Goal: Transaction & Acquisition: Purchase product/service

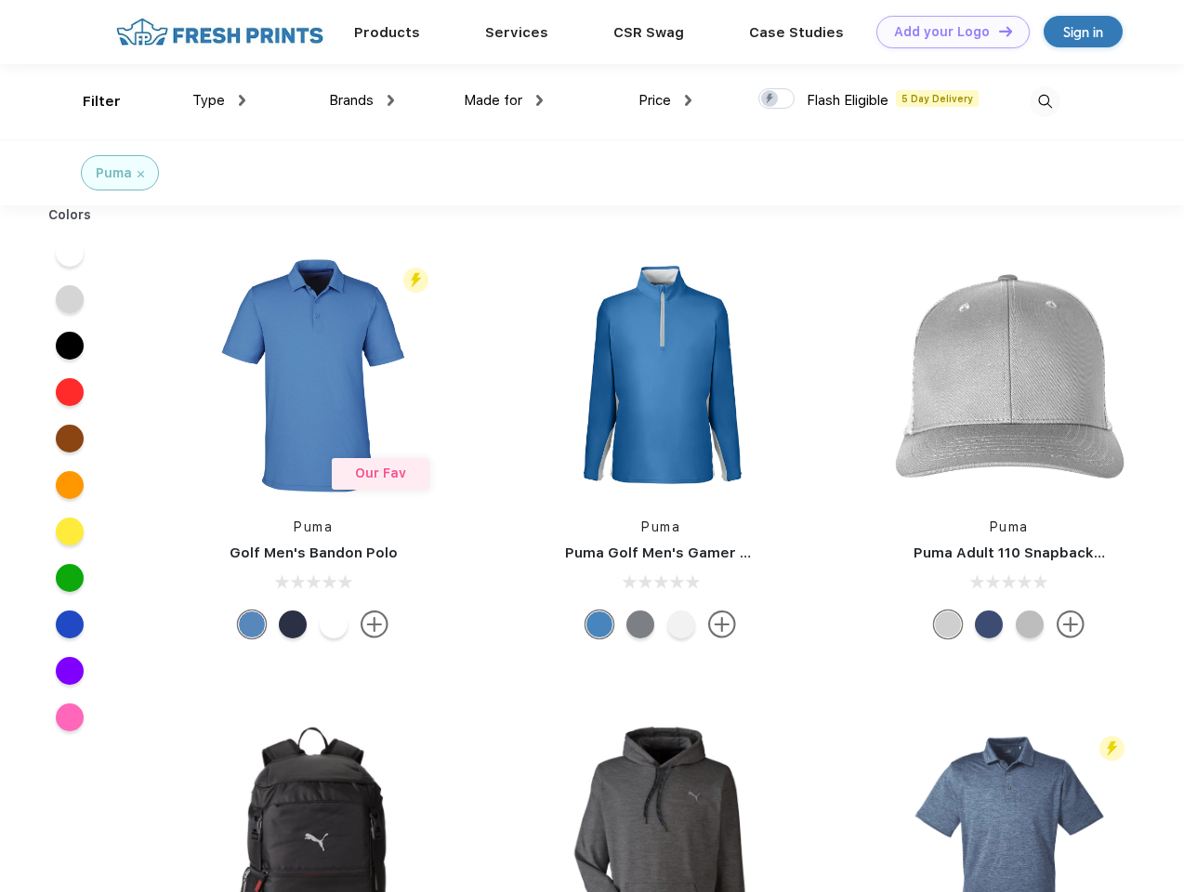
scroll to position [1, 0]
click at [946, 32] on link "Add your Logo Design Tool" at bounding box center [952, 32] width 153 height 33
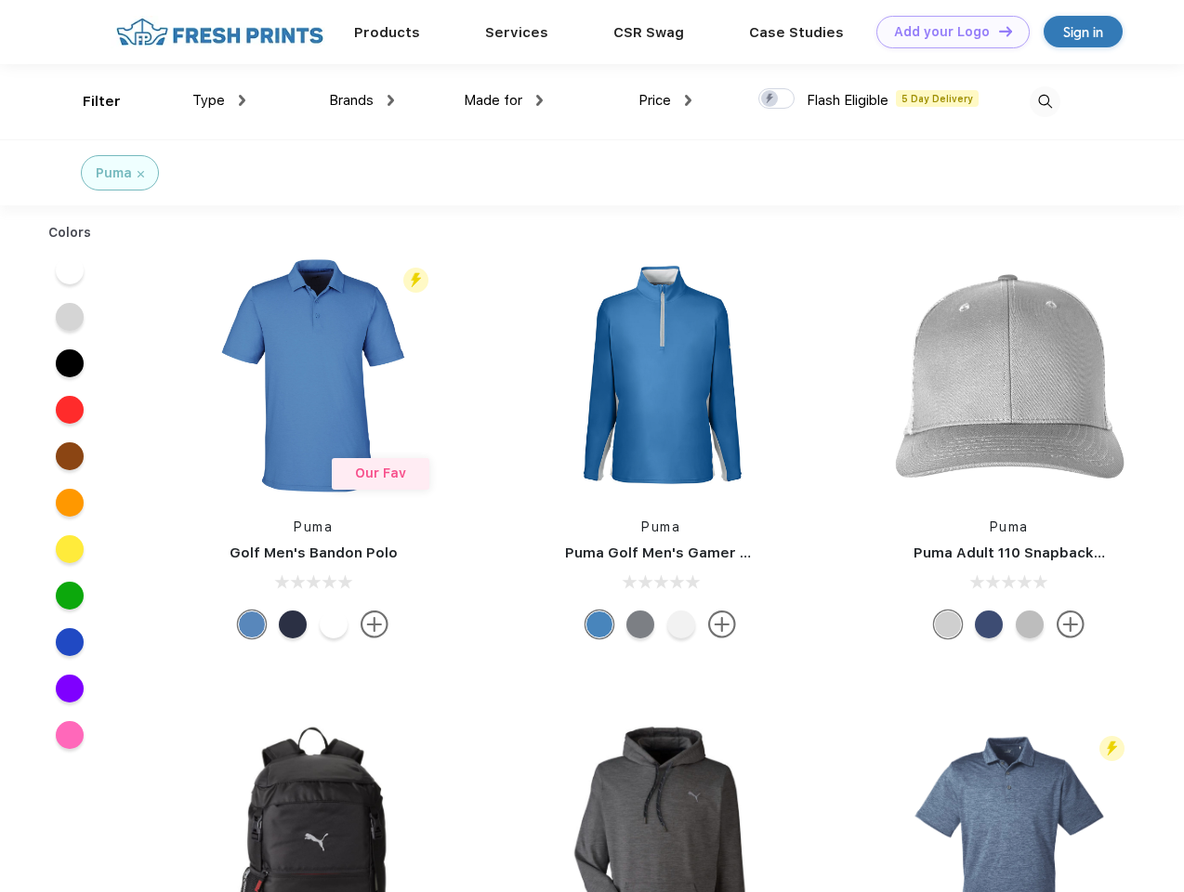
click at [0, 0] on div "Design Tool" at bounding box center [0, 0] width 0 height 0
click at [997, 31] on link "Add your Logo Design Tool" at bounding box center [952, 32] width 153 height 33
click at [89, 101] on div "Filter" at bounding box center [102, 101] width 38 height 21
click at [219, 100] on span "Type" at bounding box center [208, 100] width 33 height 17
click at [361, 100] on span "Brands" at bounding box center [351, 100] width 45 height 17
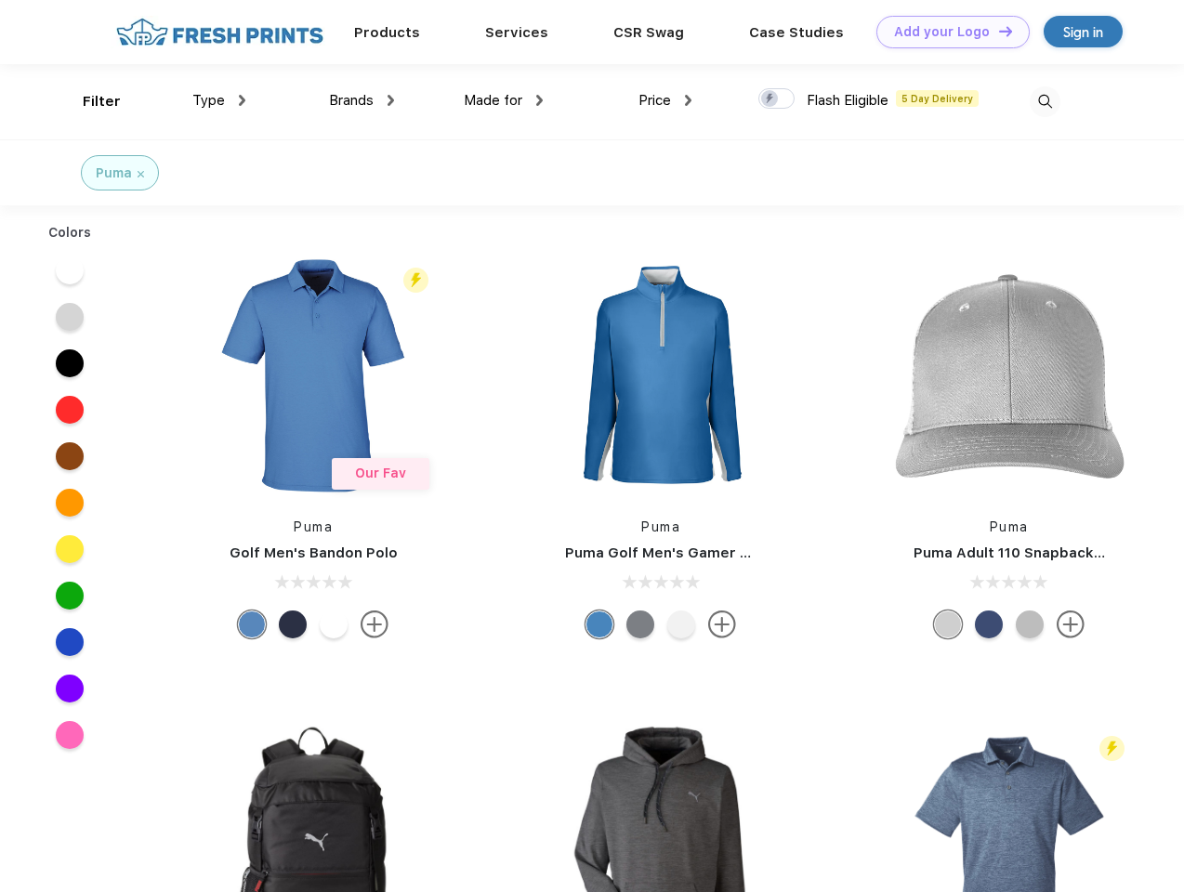
click at [504, 100] on span "Made for" at bounding box center [493, 100] width 59 height 17
click at [665, 100] on span "Price" at bounding box center [654, 100] width 33 height 17
click at [777, 99] on div at bounding box center [776, 98] width 36 height 20
click at [770, 99] on input "checkbox" at bounding box center [764, 93] width 12 height 12
click at [1044, 101] on img at bounding box center [1044, 101] width 31 height 31
